Goal: Task Accomplishment & Management: Complete application form

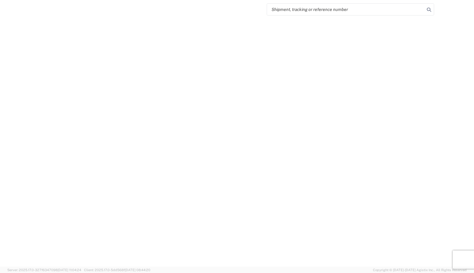
select select "FULL"
select select "LBS"
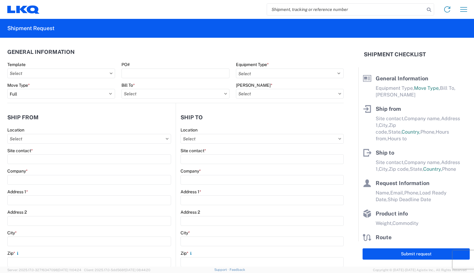
click at [287, 11] on input "search" at bounding box center [346, 10] width 158 height 12
paste input "56456376"
type input "56456376"
click at [427, 11] on icon at bounding box center [428, 9] width 9 height 9
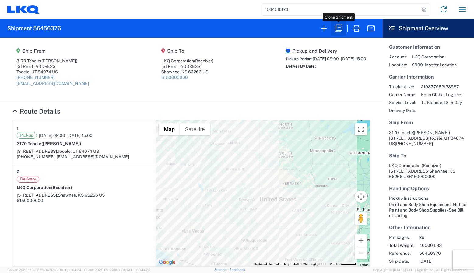
click at [338, 27] on icon "button" at bounding box center [338, 28] width 10 height 10
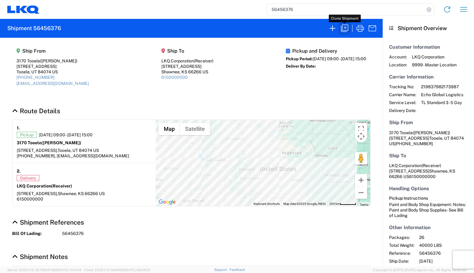
select select "FULL"
select select "US"
select select "LBS"
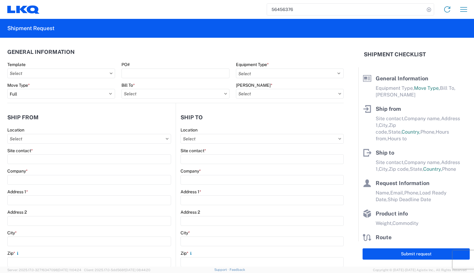
select select "STDV"
type input "[PERSON_NAME]"
type input "3170 Tooele"
type input "[STREET_ADDRESS]"
type input "Tooele"
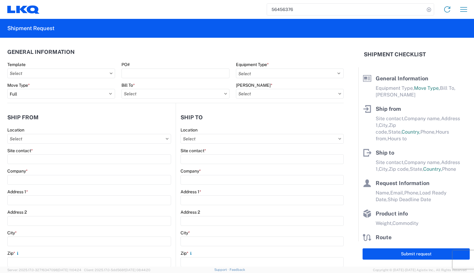
type input "84074"
type input "[EMAIL_ADDRESS][DOMAIN_NAME]"
type input "Receiver"
type input "LKQ Corporation"
type input "[STREET_ADDRESS]"
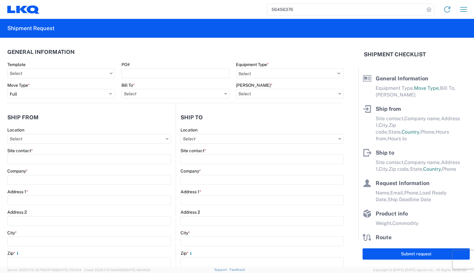
type input "Suite 100"
type input "Shawnee"
type input "66266"
type input "[PERSON_NAME]"
type input "[EMAIL_ADDRESS][DOMAIN_NAME]"
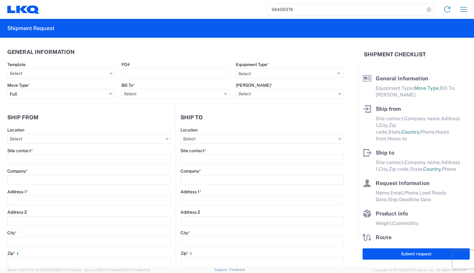
type input "4149155986"
type input "[DATE]"
type input "40000"
type input "Paint and Body Shop Equipment"
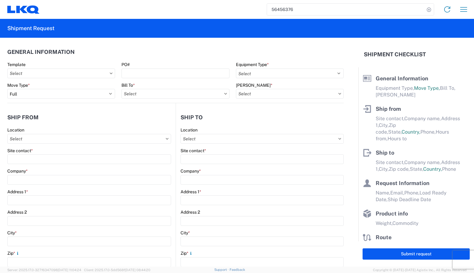
type input "26"
type input "0"
type textarea "Paint and Body Shop Supplies - See Bill of Lading"
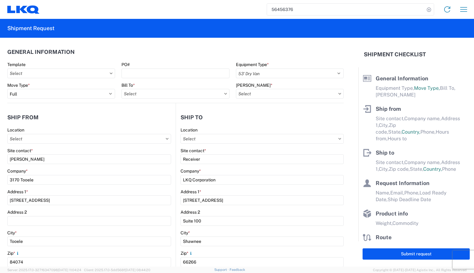
select select "US"
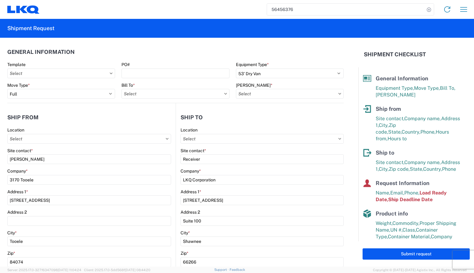
type input "3021 - [US_STATE][GEOGRAPHIC_DATA]"
type input "3170 - Tooele"
type input "3170-6300-66000-0000 - 3170 Freight Out"
type input "3170 - Tooele"
select select "3 Flammable Liquid"
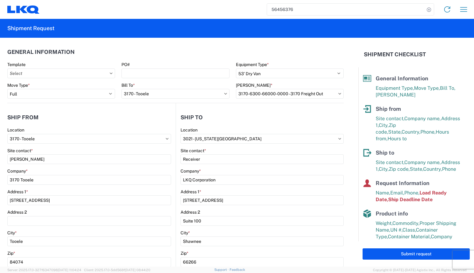
select select "S"
select select "LBS"
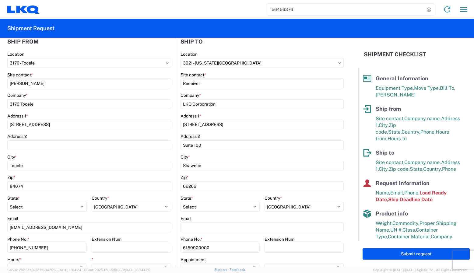
scroll to position [75, 0]
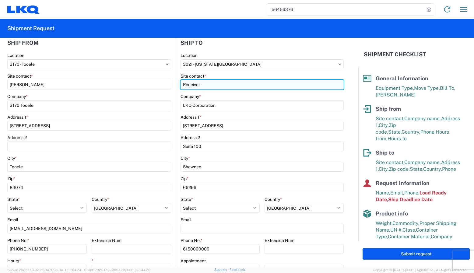
click at [171, 85] on input "Receiver" at bounding box center [89, 85] width 164 height 10
drag, startPoint x: 193, startPoint y: 83, endPoint x: 158, endPoint y: 83, distance: 35.0
click at [158, 83] on div "Ship [GEOGRAPHIC_DATA] 3170 Location 3170 - Tooele Site contact * [PERSON_NAME]…" at bounding box center [175, 161] width 336 height 264
type input "[PERSON_NAME]"
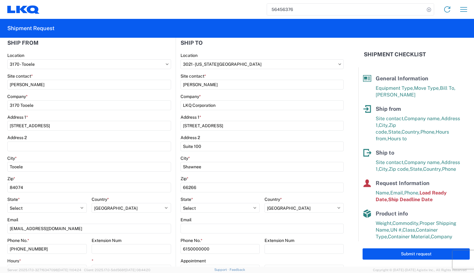
click at [220, 137] on div "Address 2" at bounding box center [261, 137] width 163 height 5
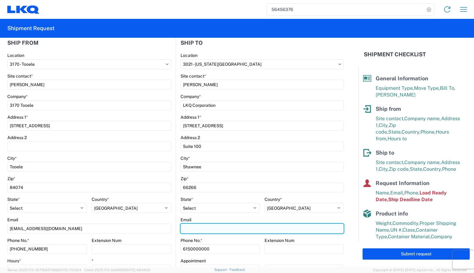
click at [211, 230] on input "Email" at bounding box center [261, 229] width 163 height 10
click at [224, 228] on input "Email" at bounding box center [261, 229] width 163 height 10
paste input "[PERSON_NAME] <[EMAIL_ADDRESS][DOMAIN_NAME]>"
drag, startPoint x: 208, startPoint y: 229, endPoint x: 173, endPoint y: 225, distance: 35.8
click at [172, 225] on div "Ship [GEOGRAPHIC_DATA] 3170 Location 3170 - Tooele Site contact * [PERSON_NAME]…" at bounding box center [175, 161] width 336 height 264
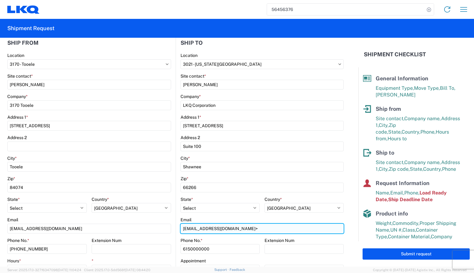
click at [242, 226] on input "[EMAIL_ADDRESS][DOMAIN_NAME]>" at bounding box center [261, 229] width 163 height 10
type input "[EMAIL_ADDRESS][DOMAIN_NAME]"
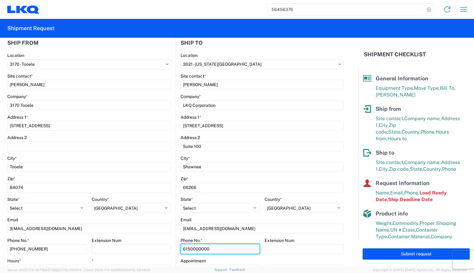
click at [237, 249] on input "6150000000" at bounding box center [219, 249] width 79 height 10
drag, startPoint x: 173, startPoint y: 249, endPoint x: 158, endPoint y: 246, distance: 14.9
click at [158, 246] on div "Ship [GEOGRAPHIC_DATA] 3170 Location 3170 - Tooele Site contact * [PERSON_NAME]…" at bounding box center [175, 161] width 336 height 264
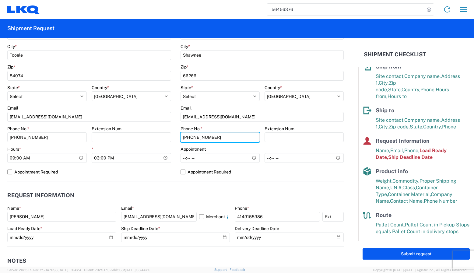
scroll to position [186, 0]
type input "[PHONE_NUMBER]"
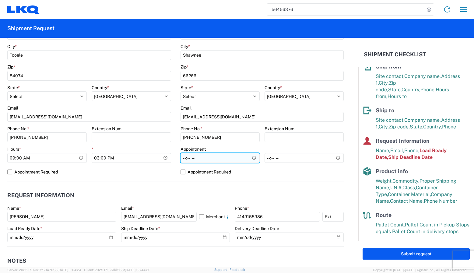
click at [212, 159] on input "Hours *" at bounding box center [219, 158] width 79 height 10
click at [196, 159] on input "Hours *" at bounding box center [219, 158] width 79 height 10
click at [249, 157] on input "Hours *" at bounding box center [219, 158] width 79 height 10
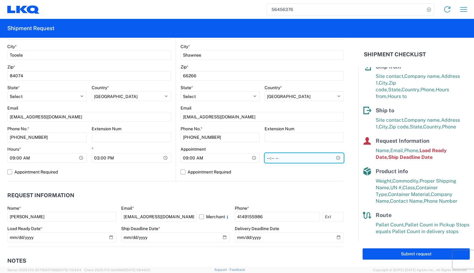
type input "09:00"
click at [274, 156] on input "*" at bounding box center [303, 158] width 79 height 10
click at [333, 157] on input "*" at bounding box center [303, 158] width 79 height 10
type input "16:00"
click at [344, 171] on form "General Information Template PO# Equipment Type * Select 53’ Dry Van Flatbed Dr…" at bounding box center [179, 152] width 358 height 229
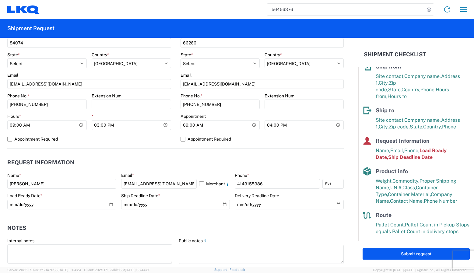
scroll to position [239, 0]
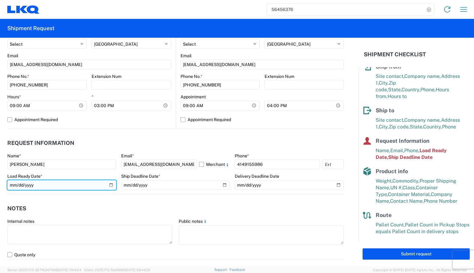
click at [110, 186] on input "[DATE]" at bounding box center [61, 185] width 109 height 10
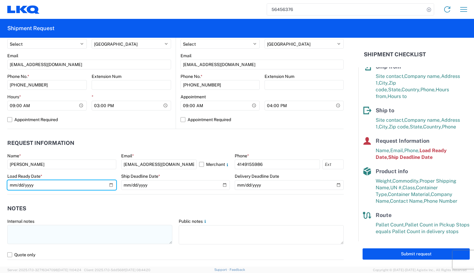
type input "[DATE]"
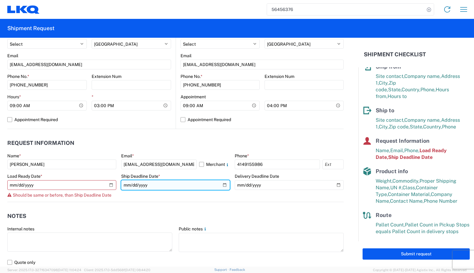
click at [221, 185] on input "[DATE]" at bounding box center [175, 185] width 109 height 10
type input "[DATE]"
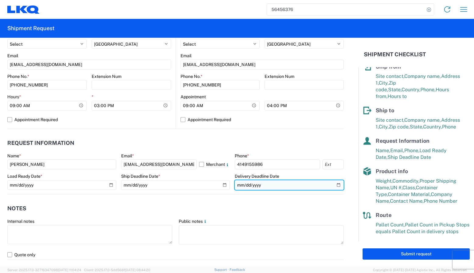
click at [333, 185] on input "date" at bounding box center [289, 185] width 109 height 10
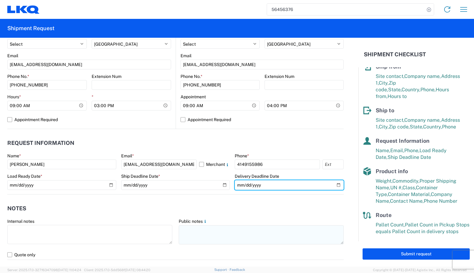
type input "[DATE]"
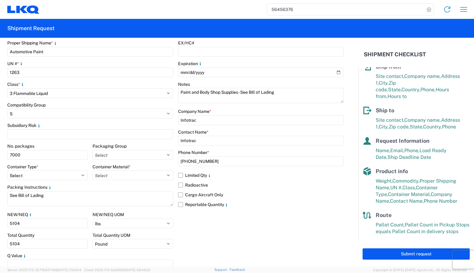
scroll to position [739, 0]
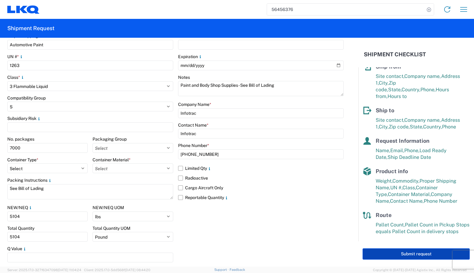
click at [392, 255] on button "Submit request" at bounding box center [415, 253] width 107 height 11
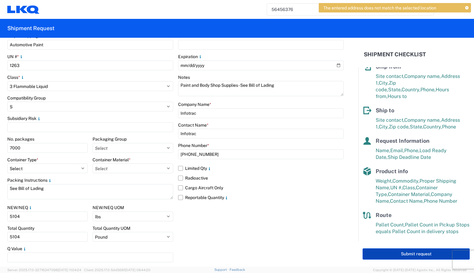
click at [400, 254] on button "Submit request" at bounding box center [415, 253] width 107 height 11
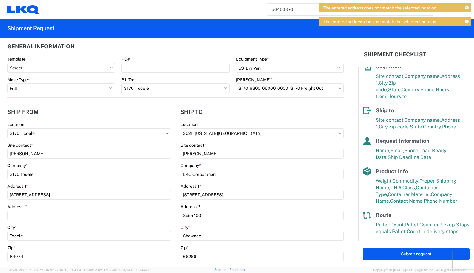
scroll to position [0, 0]
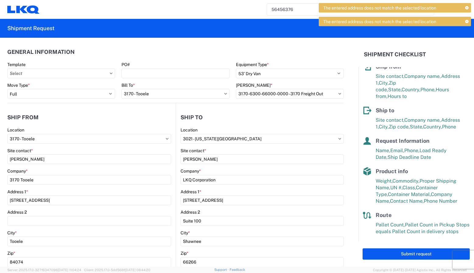
click at [338, 138] on icon at bounding box center [339, 139] width 3 height 2
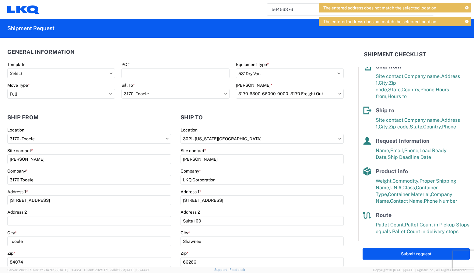
click at [338, 138] on icon at bounding box center [339, 139] width 3 height 2
click at [378, 23] on span "The entered address does not match the selected location" at bounding box center [379, 21] width 113 height 5
click at [377, 23] on span "The entered address does not match the selected location" at bounding box center [379, 21] width 113 height 5
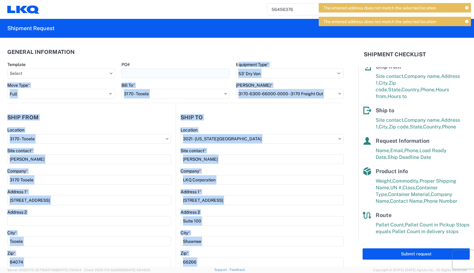
drag, startPoint x: 359, startPoint y: 53, endPoint x: 221, endPoint y: 69, distance: 138.7
click at [221, 69] on div "General Information Template PO# Equipment Type * Select 53’ Dry Van Flatbed Dr…" at bounding box center [237, 152] width 474 height 229
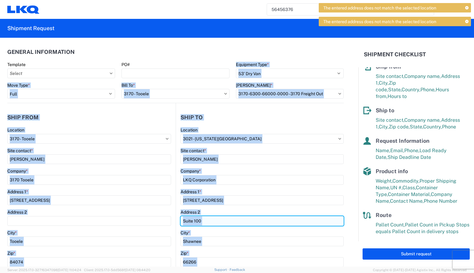
click at [232, 224] on input "Suite 100" at bounding box center [261, 221] width 163 height 10
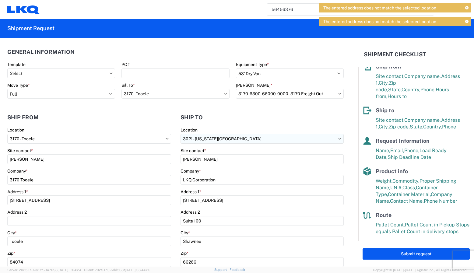
click at [272, 138] on input "3021 - [US_STATE][GEOGRAPHIC_DATA]" at bounding box center [261, 139] width 163 height 10
type input "3021"
click at [202, 165] on div "3021 - [US_STATE][GEOGRAPHIC_DATA]" at bounding box center [233, 166] width 106 height 10
type input "66226"
select select "KS"
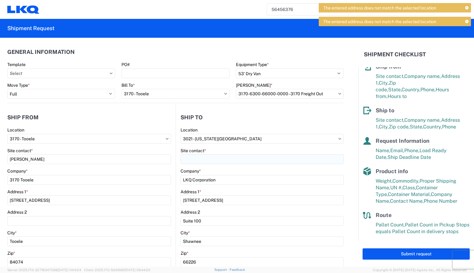
select select "US"
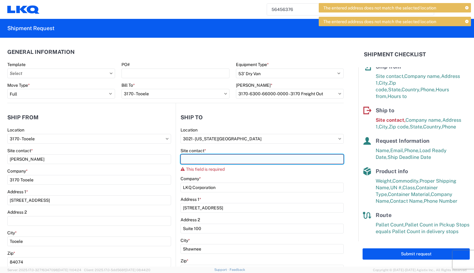
click at [201, 161] on input "Site contact *" at bounding box center [261, 159] width 163 height 10
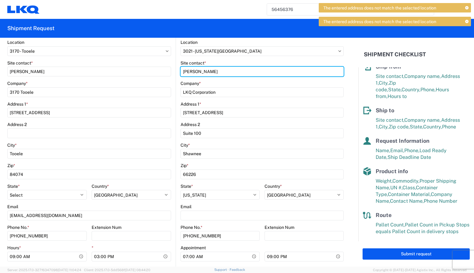
scroll to position [93, 0]
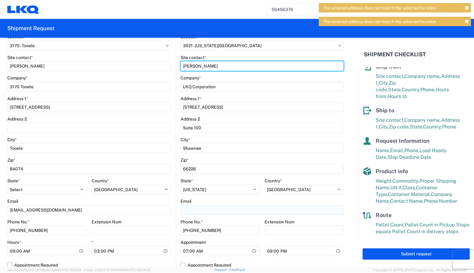
type input "[PERSON_NAME]"
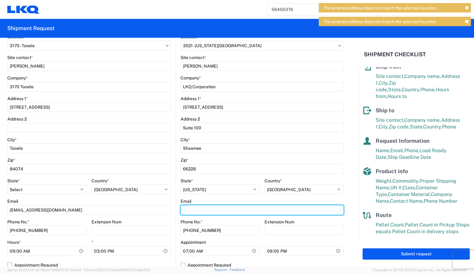
click at [212, 210] on input "Email" at bounding box center [261, 210] width 163 height 10
paste input "[PERSON_NAME] <[EMAIL_ADDRESS][DOMAIN_NAME]>"
drag, startPoint x: 207, startPoint y: 210, endPoint x: 166, endPoint y: 210, distance: 41.1
click at [166, 210] on div "Ship [GEOGRAPHIC_DATA] 3170 Location 3170 - Tooele Site contact * [PERSON_NAME]…" at bounding box center [175, 142] width 336 height 264
click at [238, 208] on input "[EMAIL_ADDRESS][DOMAIN_NAME]>" at bounding box center [261, 210] width 163 height 10
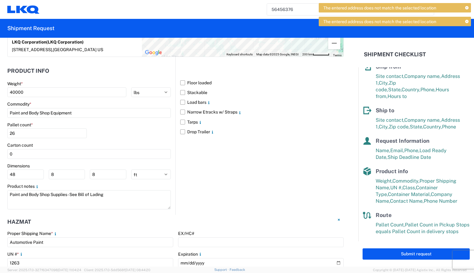
scroll to position [540, 0]
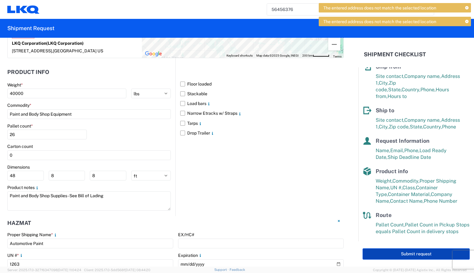
type input "[EMAIL_ADDRESS][DOMAIN_NAME]"
click at [410, 256] on button "Submit request" at bounding box center [415, 253] width 107 height 11
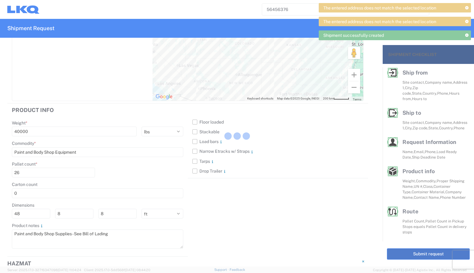
scroll to position [40, 0]
